Goal: Find specific page/section: Find specific page/section

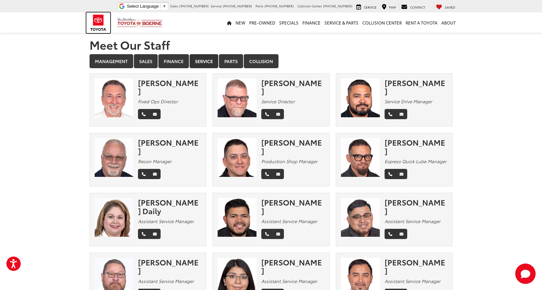
click at [100, 22] on img at bounding box center [98, 22] width 24 height 21
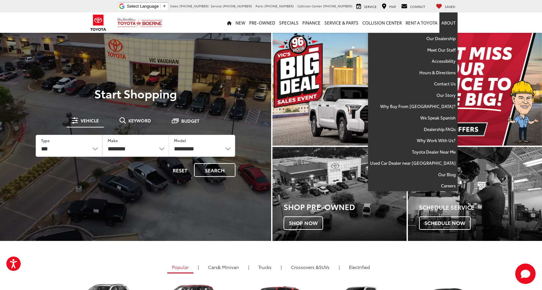
click at [446, 24] on link "About" at bounding box center [448, 22] width 18 height 20
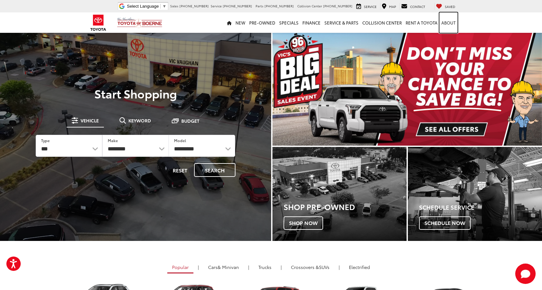
click at [446, 24] on link "About" at bounding box center [448, 22] width 18 height 20
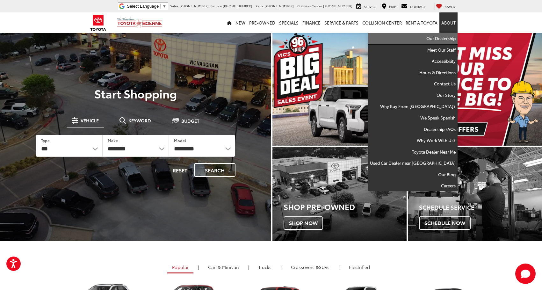
click at [442, 38] on link "Our Dealership" at bounding box center [412, 38] width 89 height 11
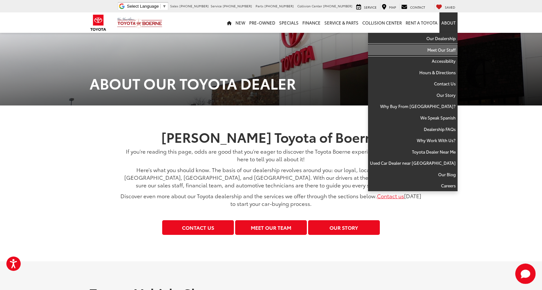
click at [439, 50] on link "Meet Our Staff" at bounding box center [412, 49] width 89 height 11
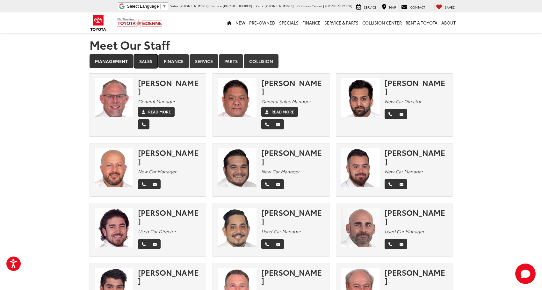
click at [146, 61] on link "Sales" at bounding box center [146, 61] width 24 height 14
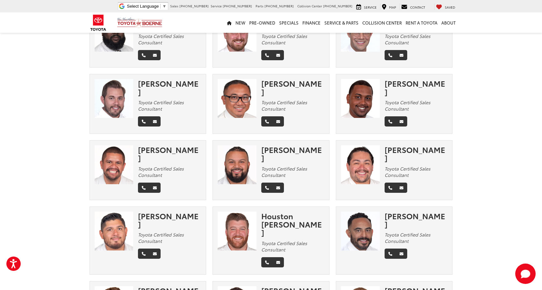
scroll to position [915, 0]
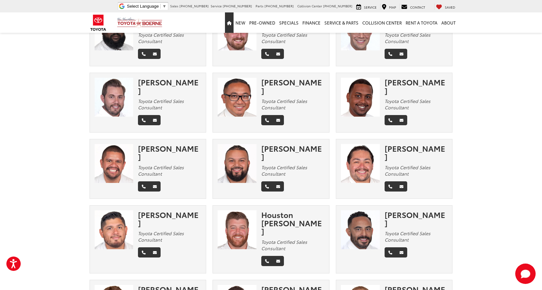
click at [231, 23] on icon "Home" at bounding box center [229, 23] width 5 height 4
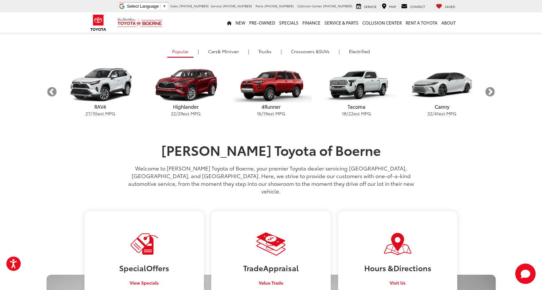
scroll to position [224, 0]
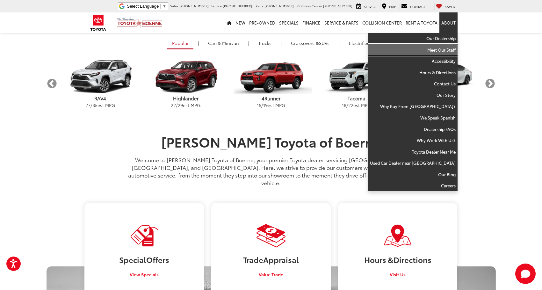
click at [445, 51] on link "Meet Our Staff" at bounding box center [412, 49] width 89 height 11
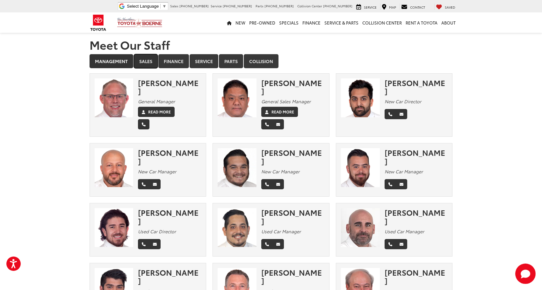
click at [148, 58] on link "Sales" at bounding box center [146, 61] width 24 height 14
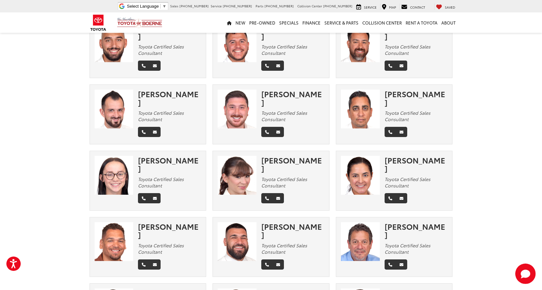
scroll to position [1239, 0]
